Goal: Information Seeking & Learning: Compare options

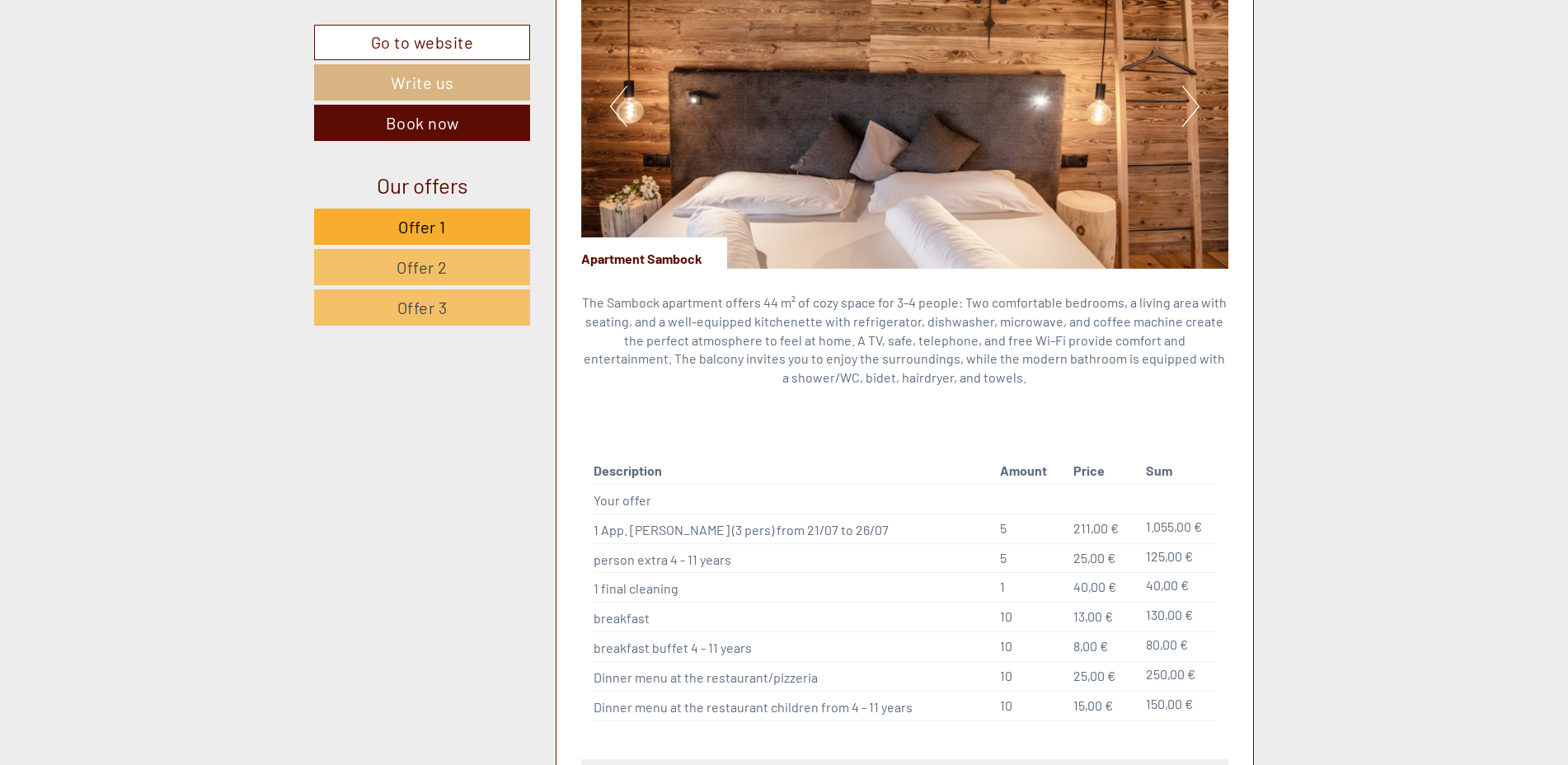
scroll to position [1567, 0]
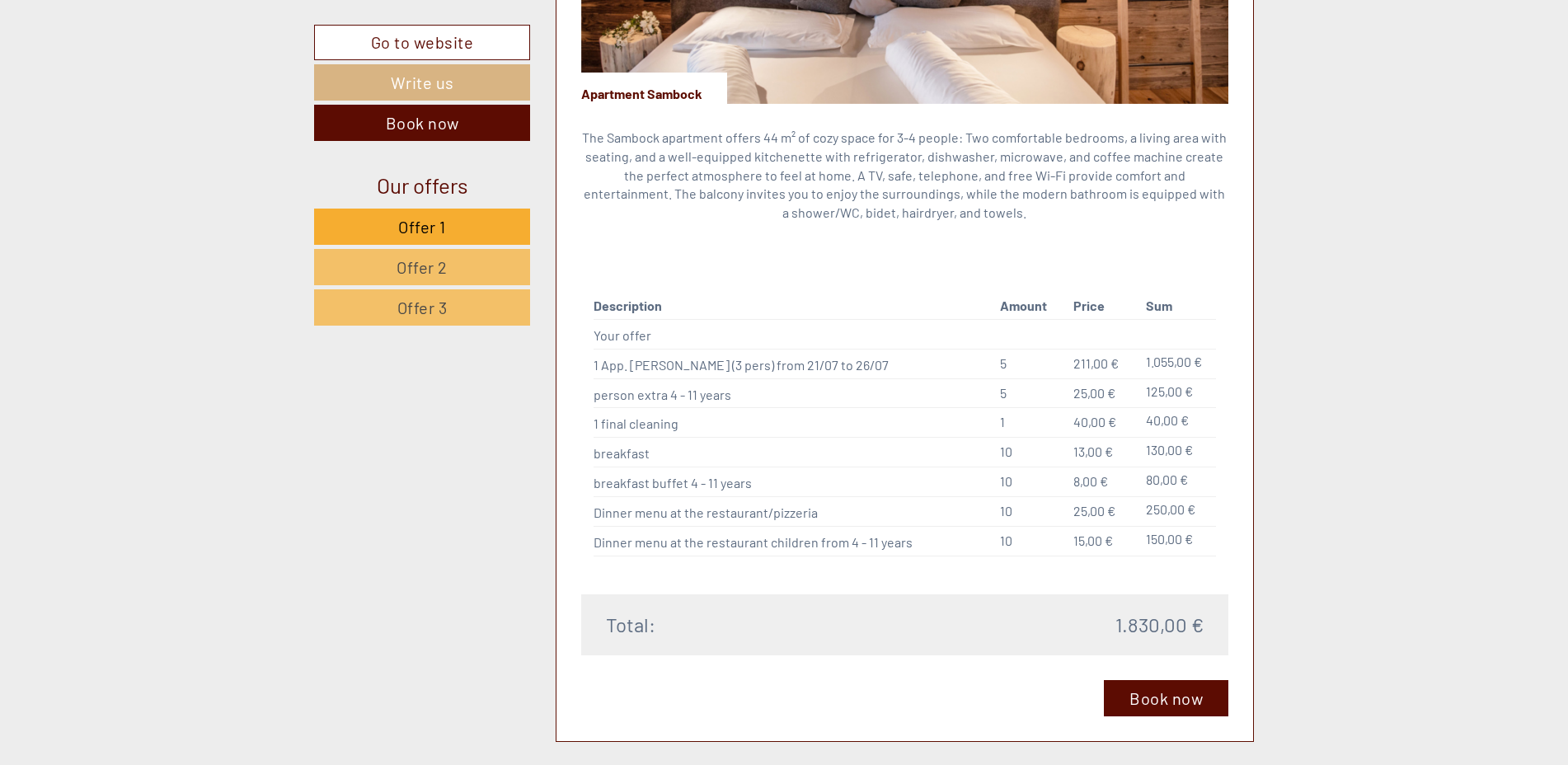
drag, startPoint x: 750, startPoint y: 242, endPoint x: 1406, endPoint y: 209, distance: 656.8
click at [431, 259] on span "Offer 2" at bounding box center [421, 267] width 51 height 20
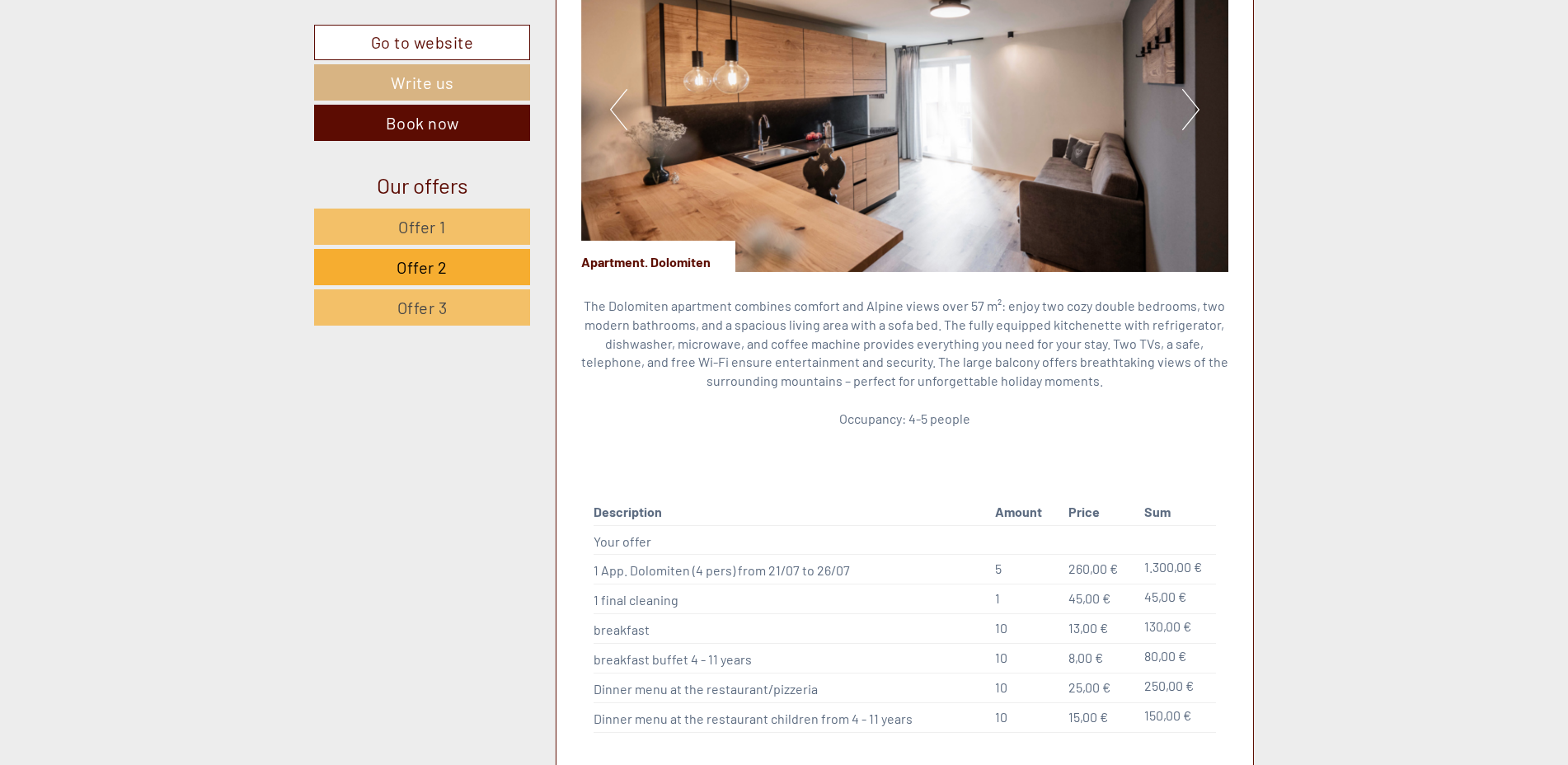
scroll to position [1644, 0]
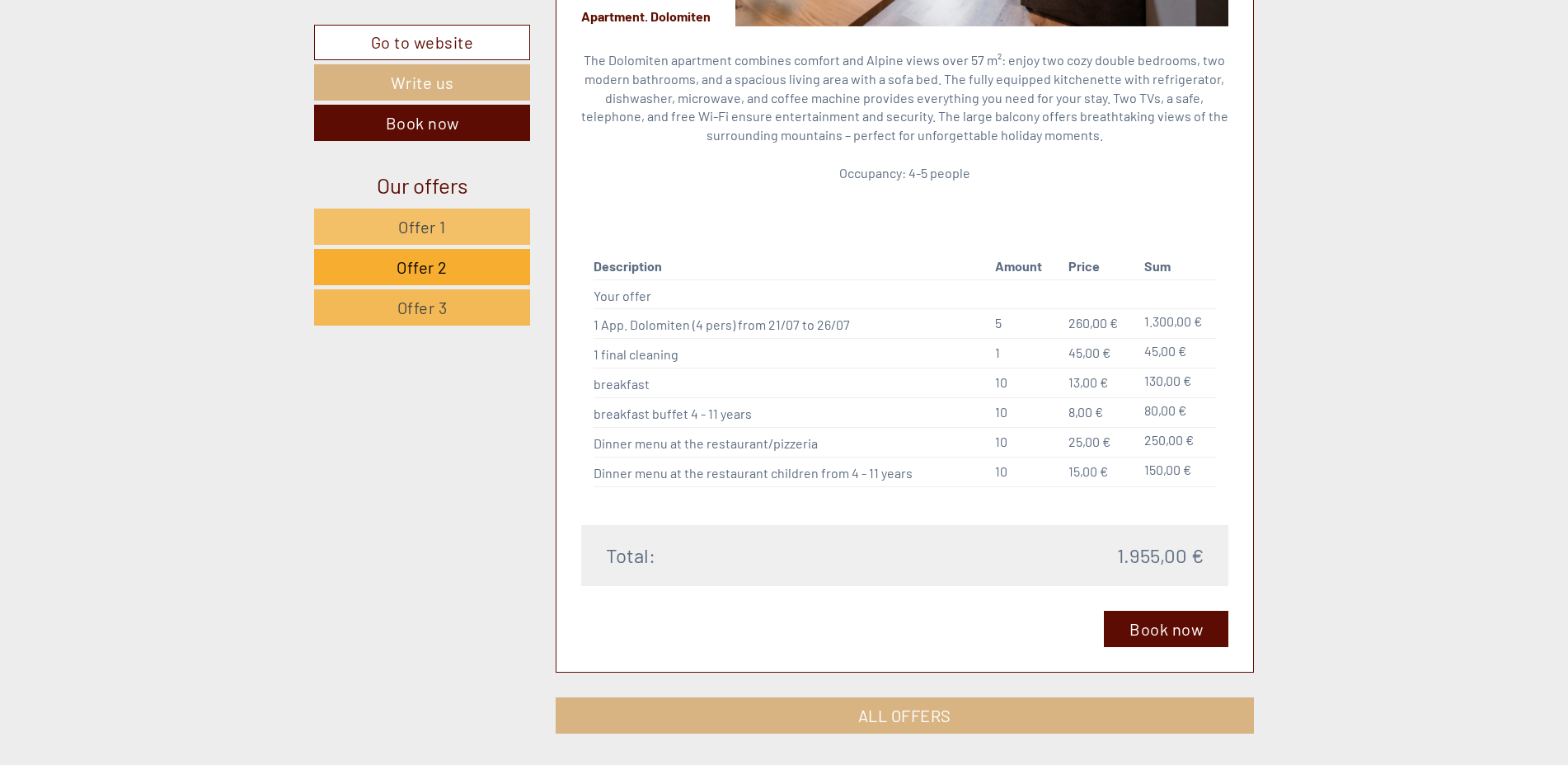
click at [436, 308] on span "Offer 3" at bounding box center [422, 308] width 50 height 20
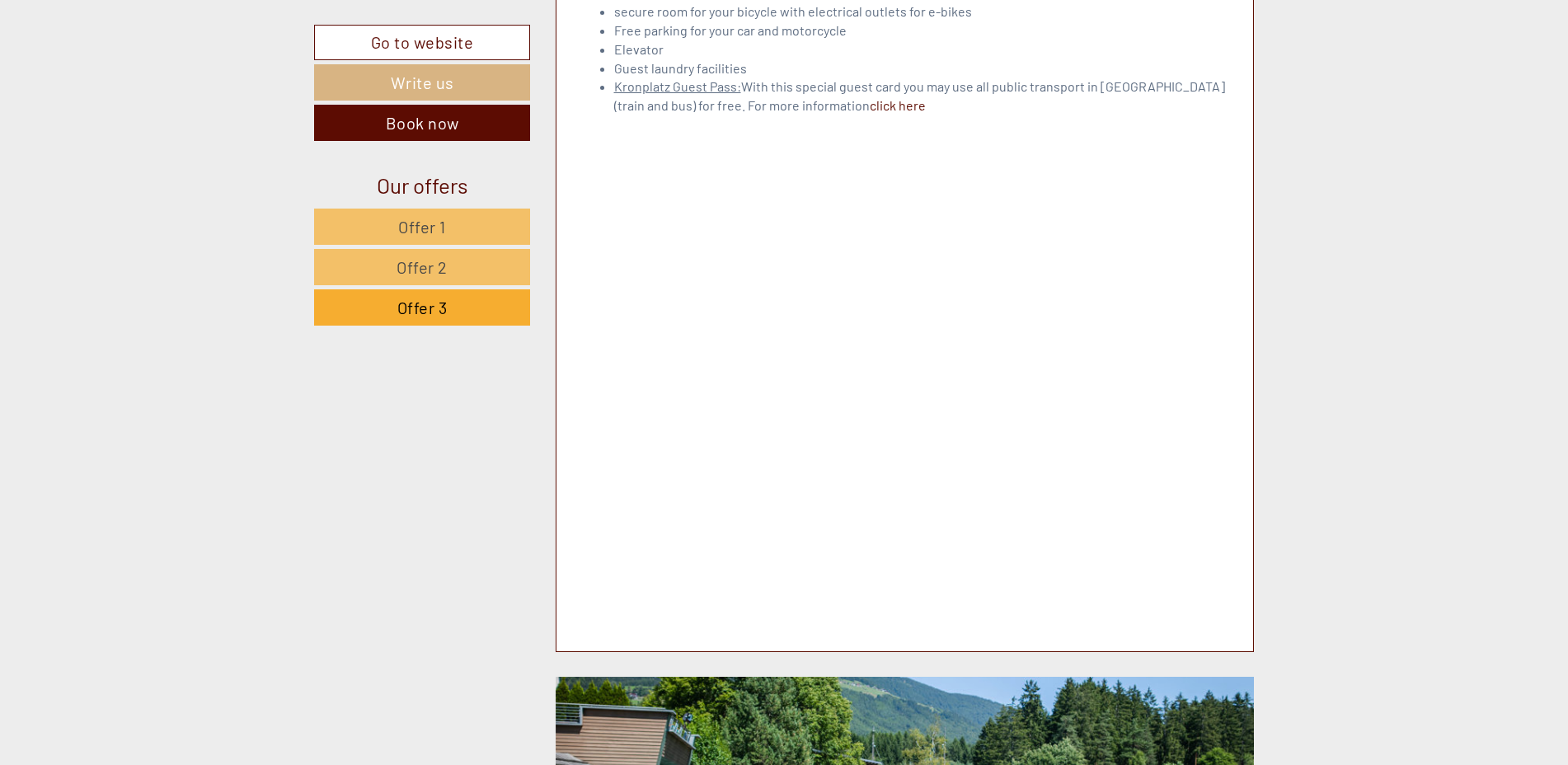
scroll to position [2964, 0]
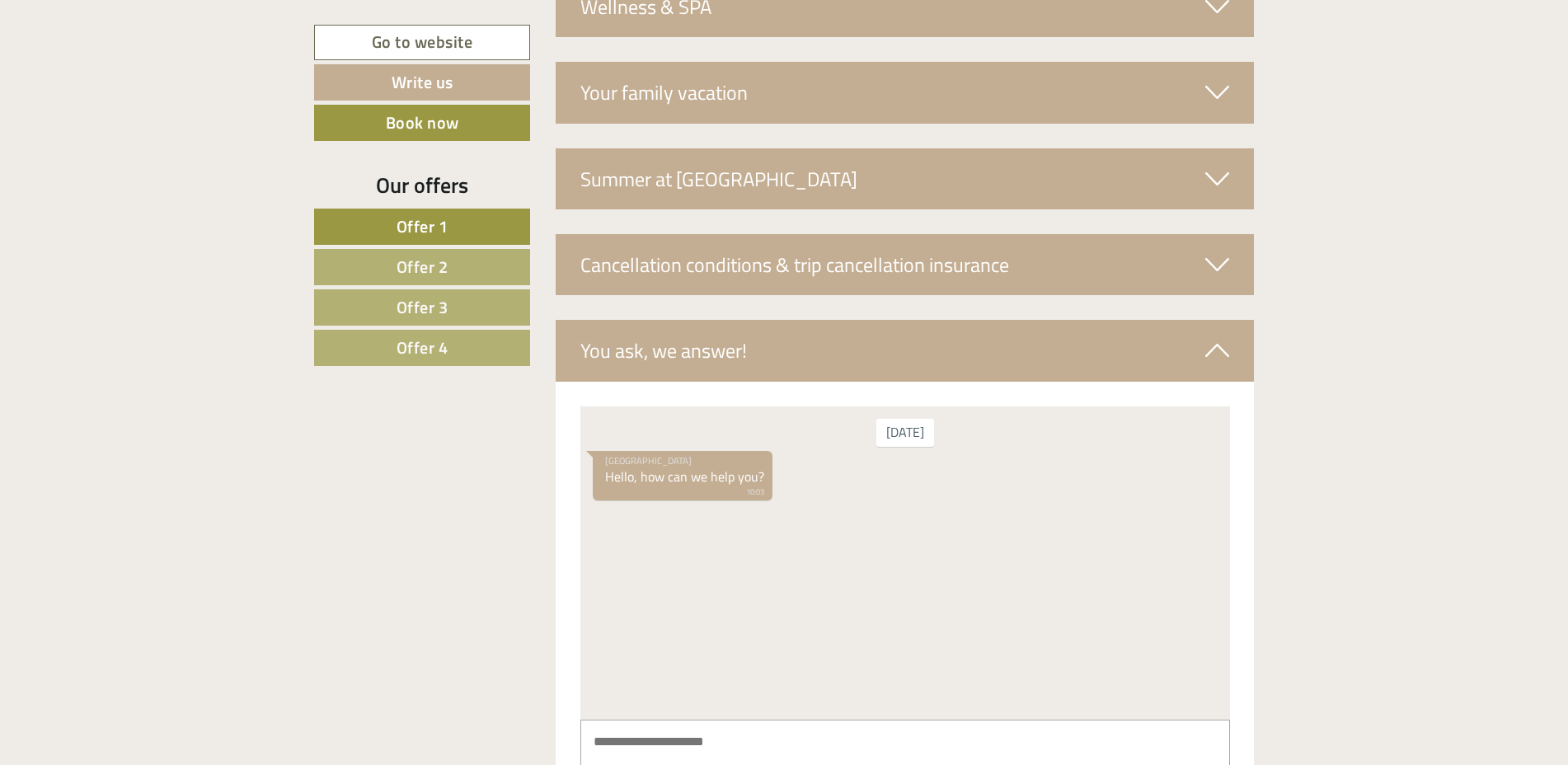
scroll to position [6609, 0]
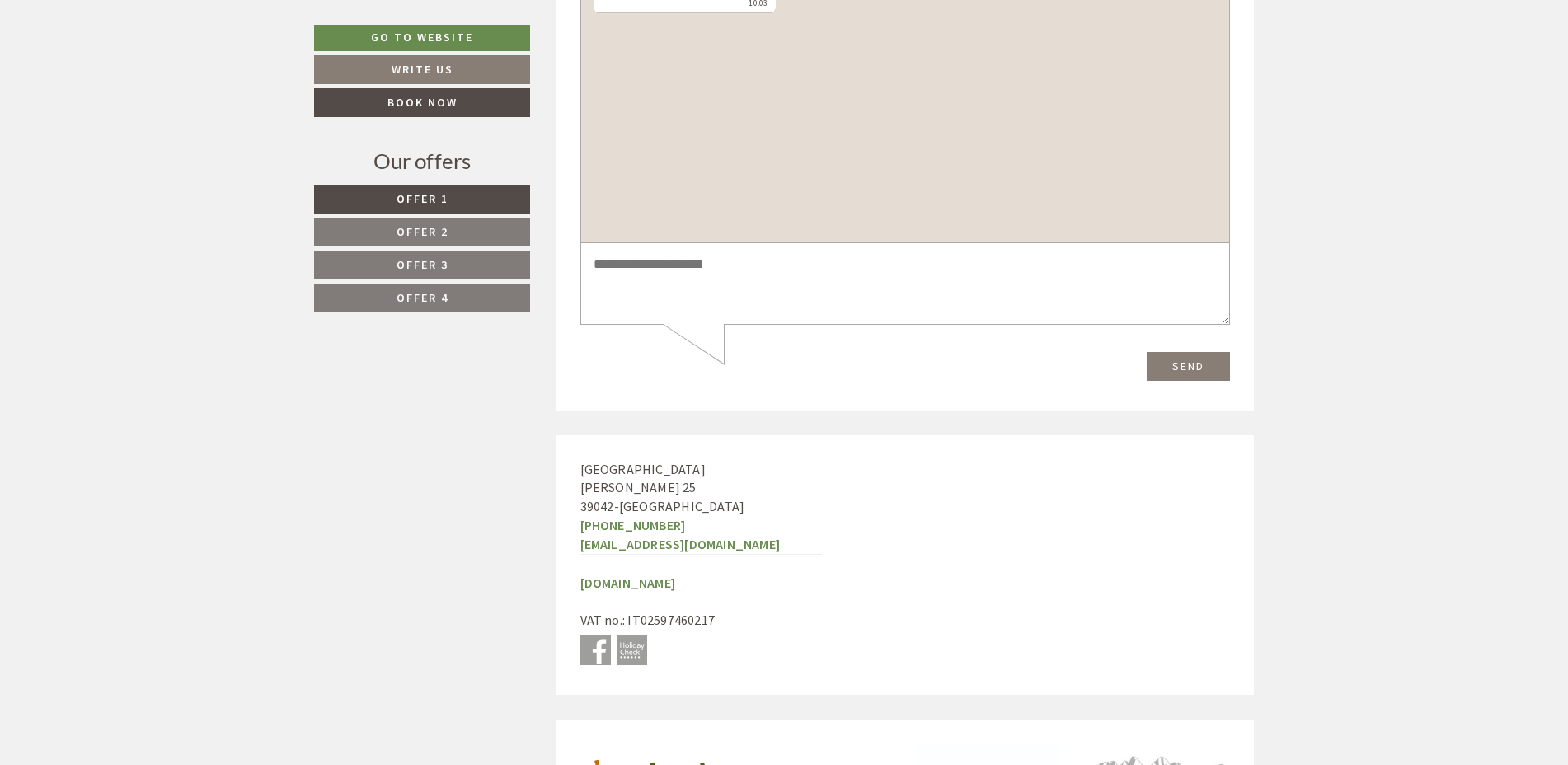
scroll to position [7060, 0]
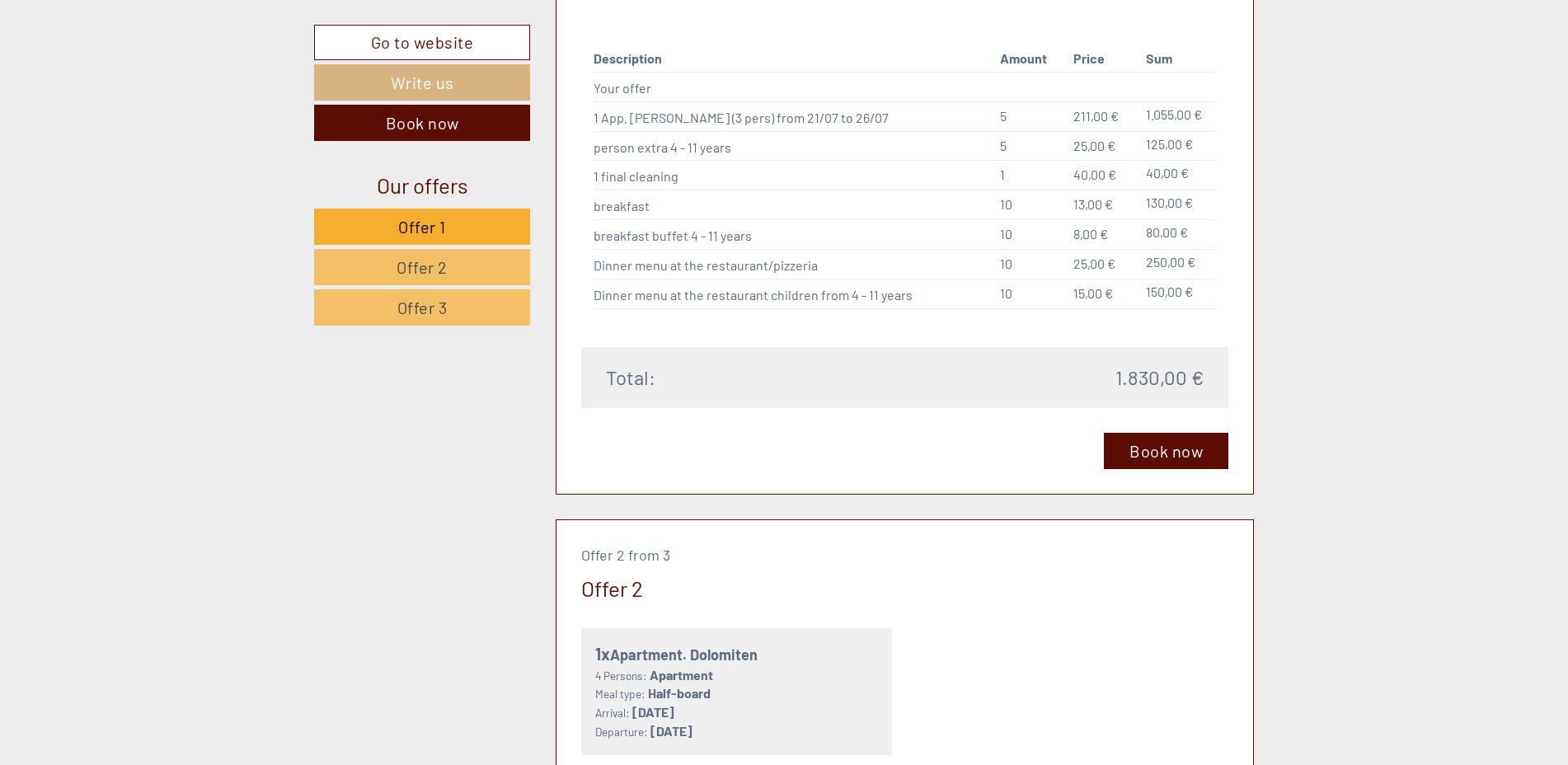
scroll to position [2309, 0]
